Goal: Find specific page/section: Find specific page/section

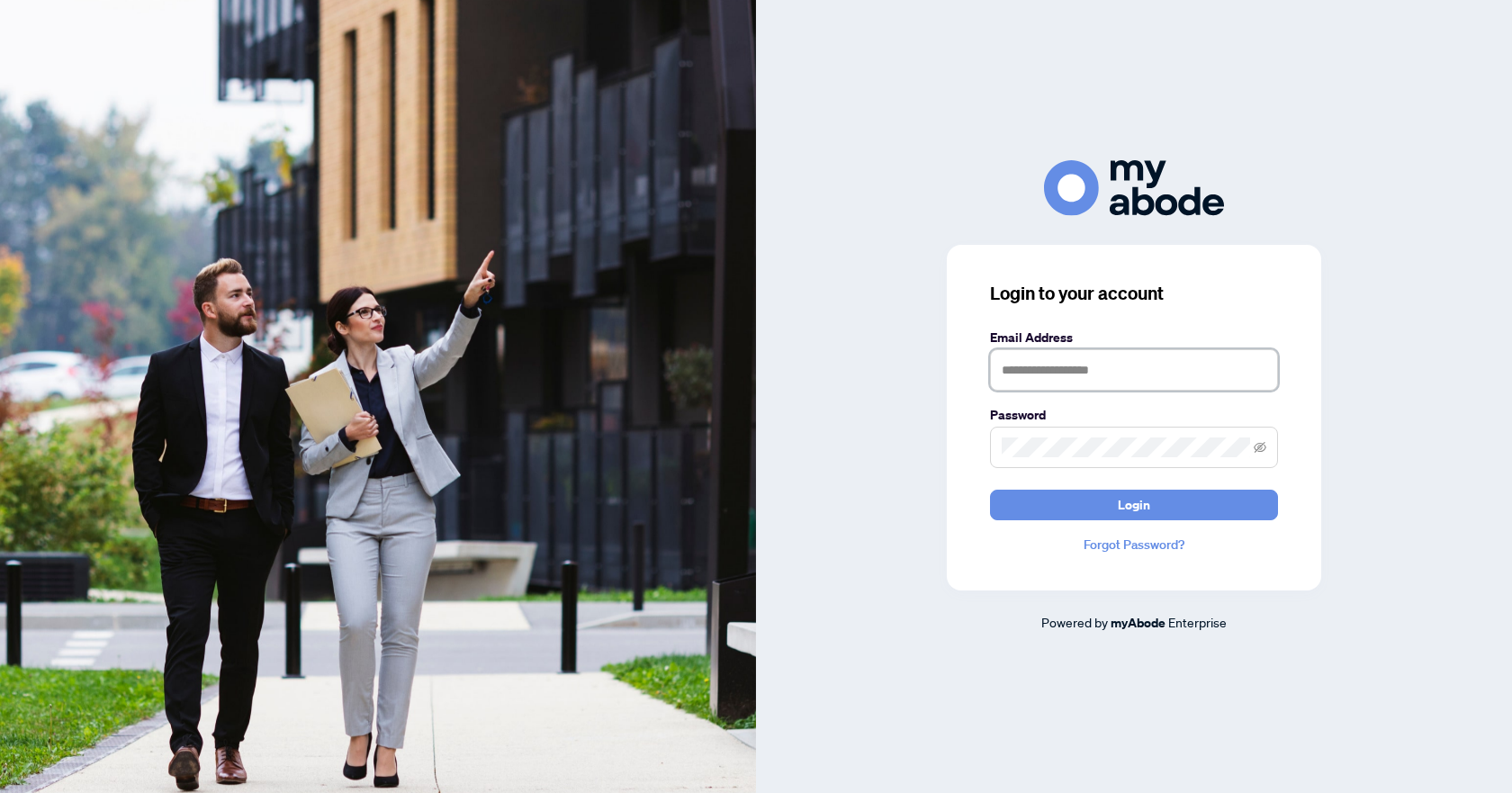
type input "**********"
click at [1012, 500] on button "Login" at bounding box center [1134, 506] width 288 height 31
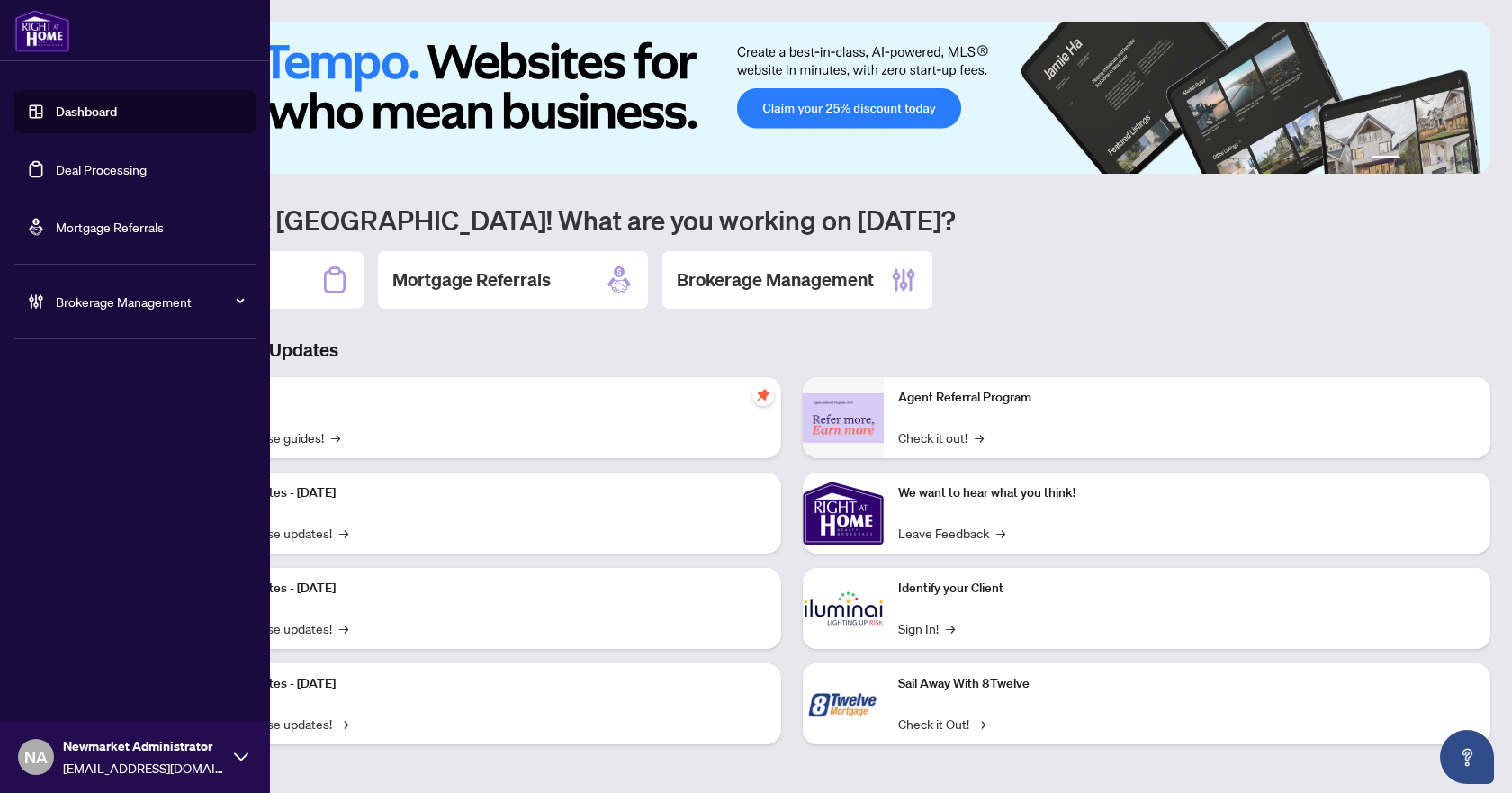
click at [74, 172] on link "Deal Processing" at bounding box center [101, 169] width 91 height 16
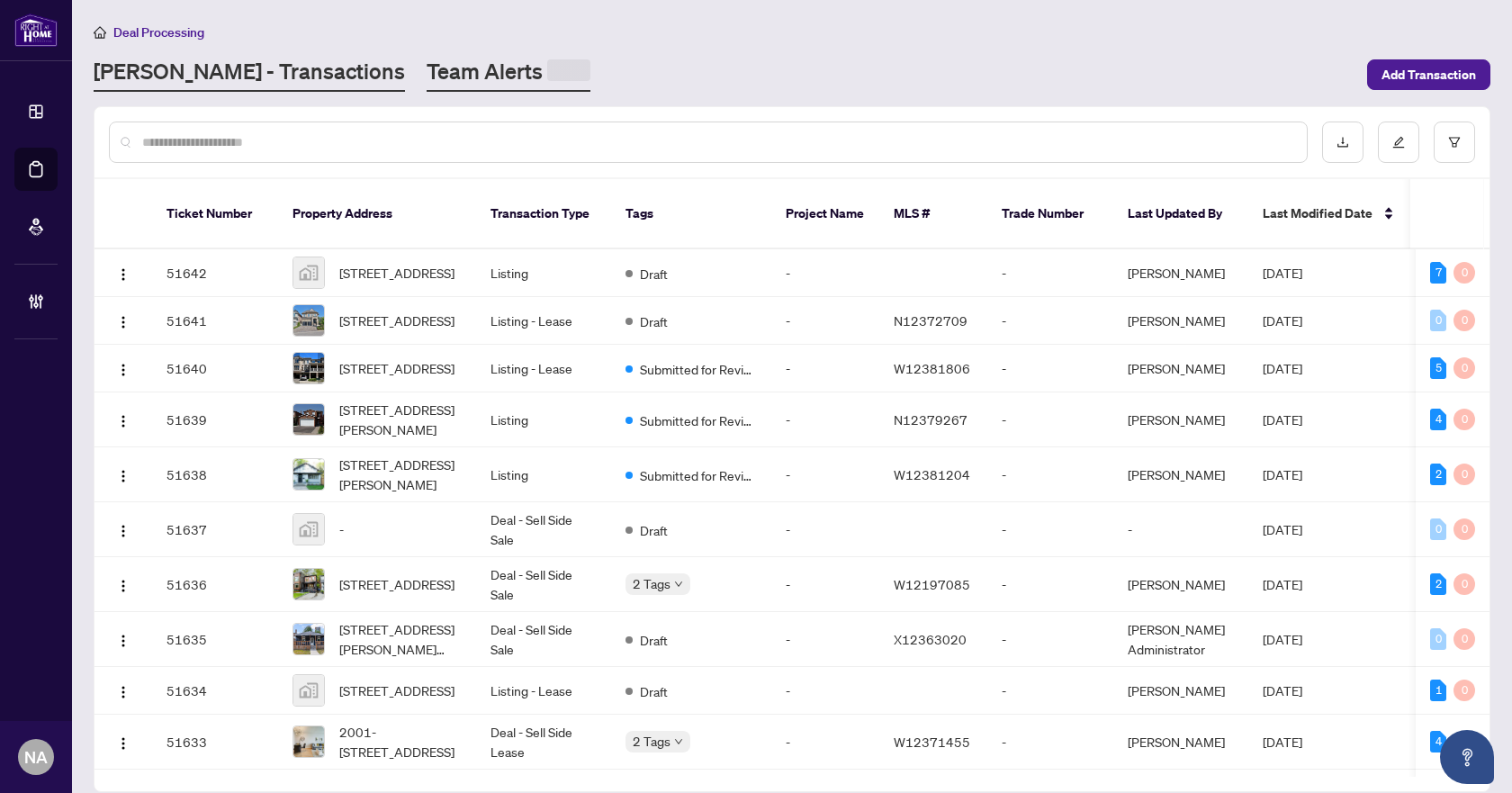
click at [427, 74] on link "Team Alerts" at bounding box center [508, 74] width 164 height 36
